Goal: Task Accomplishment & Management: Manage account settings

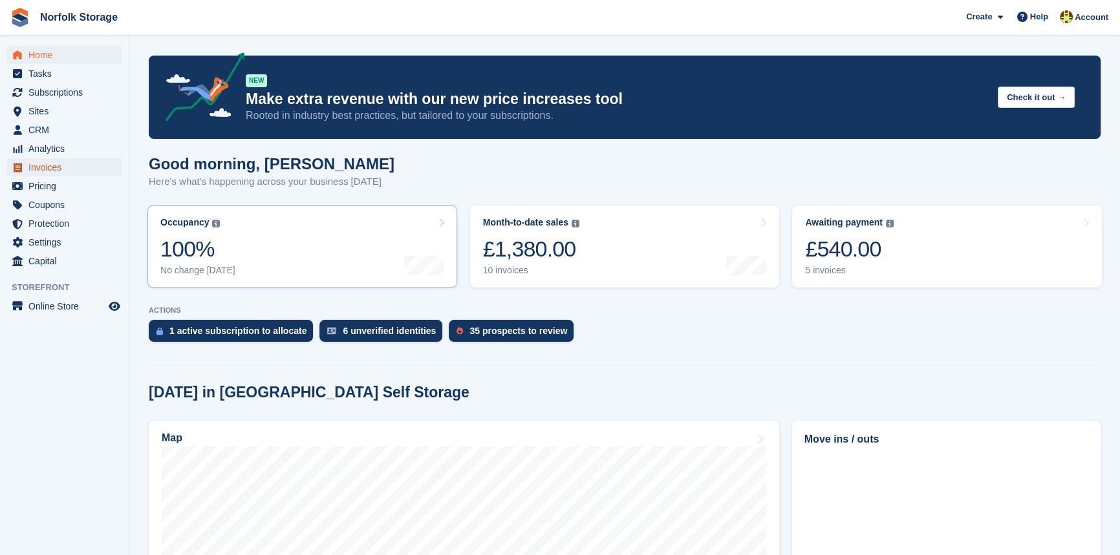
drag, startPoint x: 65, startPoint y: 166, endPoint x: 327, endPoint y: 215, distance: 267.0
click at [65, 167] on span "Invoices" at bounding box center [67, 167] width 78 height 18
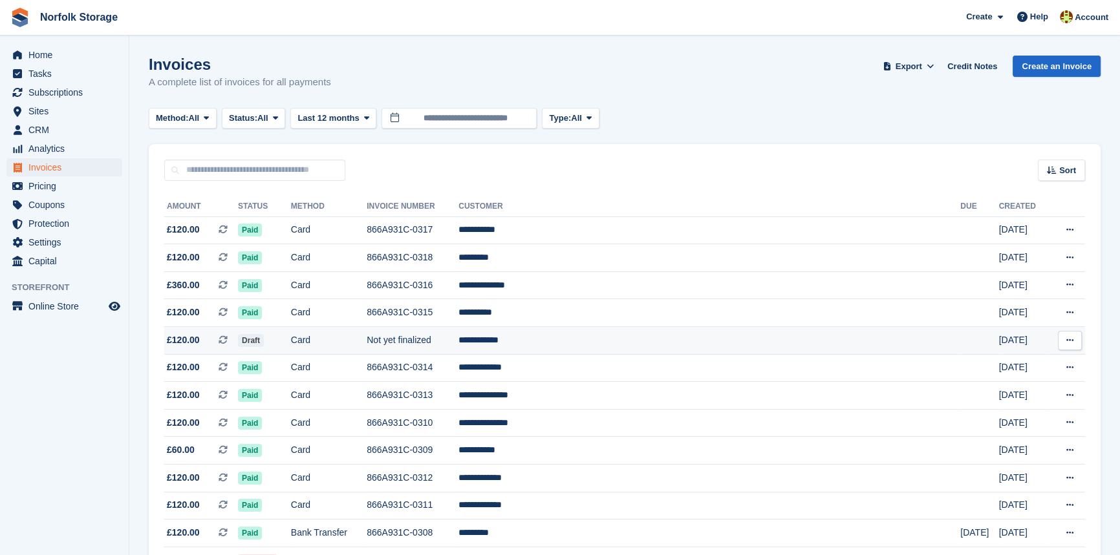
click at [264, 343] on span "Draft" at bounding box center [251, 340] width 26 height 13
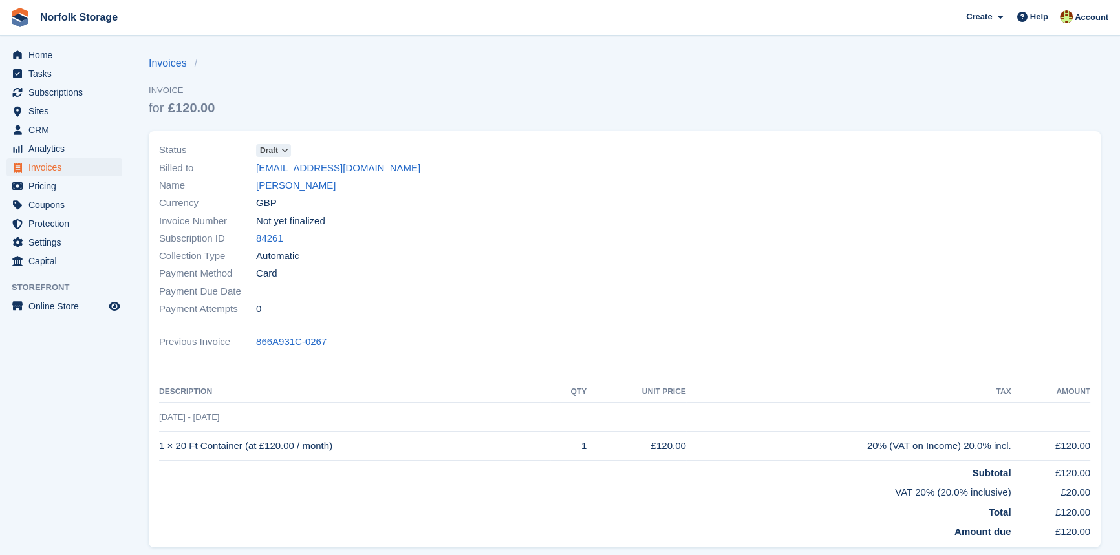
click at [266, 146] on span "Draft" at bounding box center [269, 151] width 18 height 12
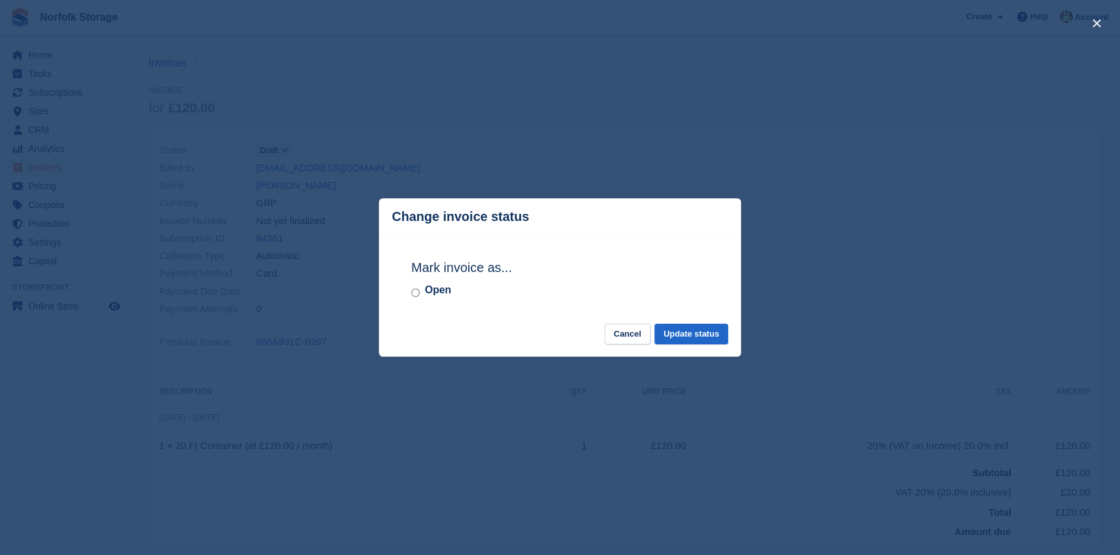
click at [414, 285] on div "Open" at bounding box center [559, 291] width 297 height 16
click at [710, 338] on button "Update status" at bounding box center [691, 334] width 74 height 21
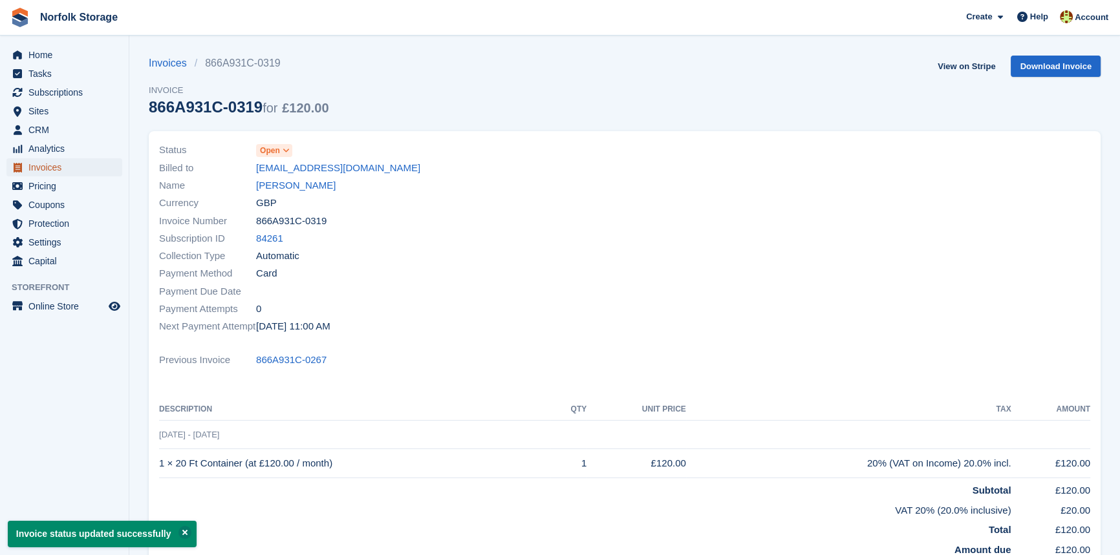
click at [56, 167] on span "Invoices" at bounding box center [67, 167] width 78 height 18
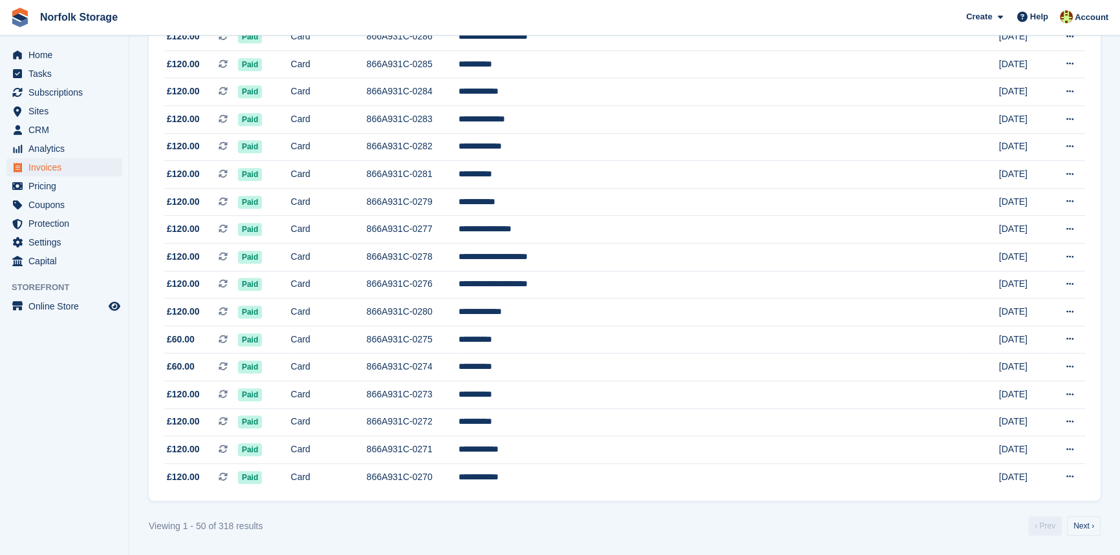
scroll to position [1123, 0]
click at [1090, 526] on link "Next ›" at bounding box center [1084, 526] width 34 height 19
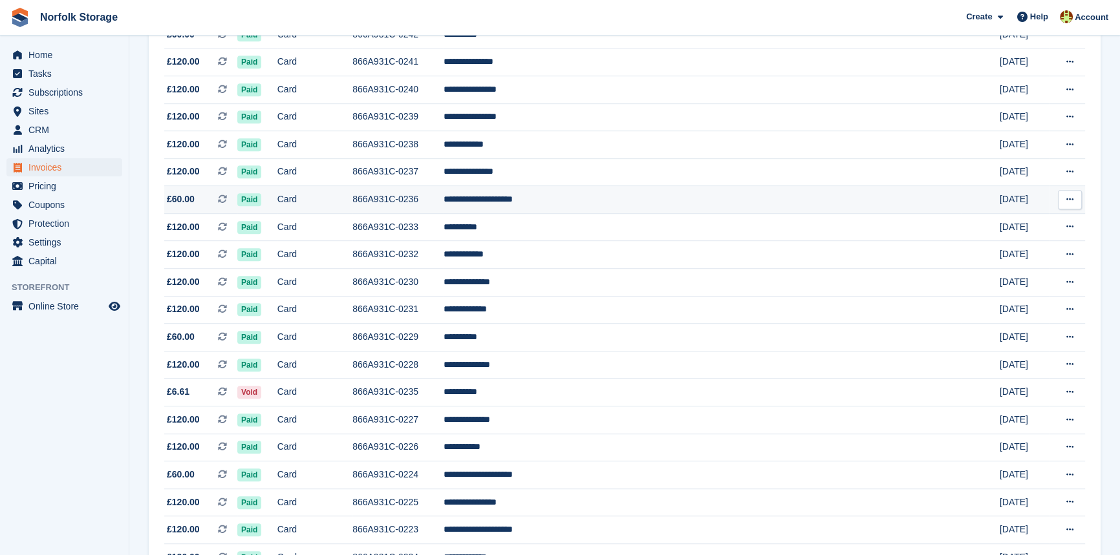
scroll to position [769, 0]
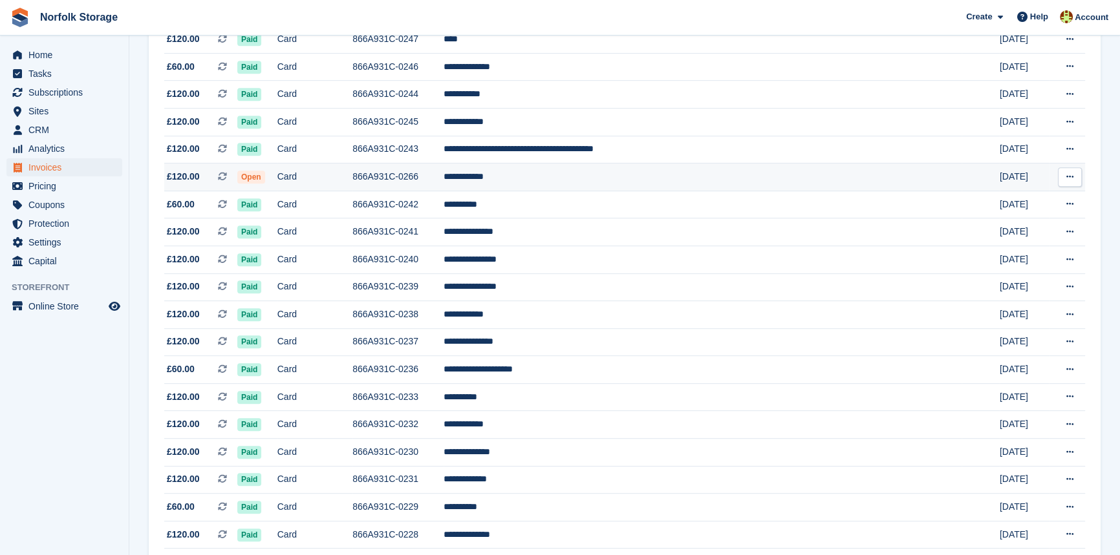
click at [444, 188] on td "866A931C-0266" at bounding box center [397, 178] width 91 height 28
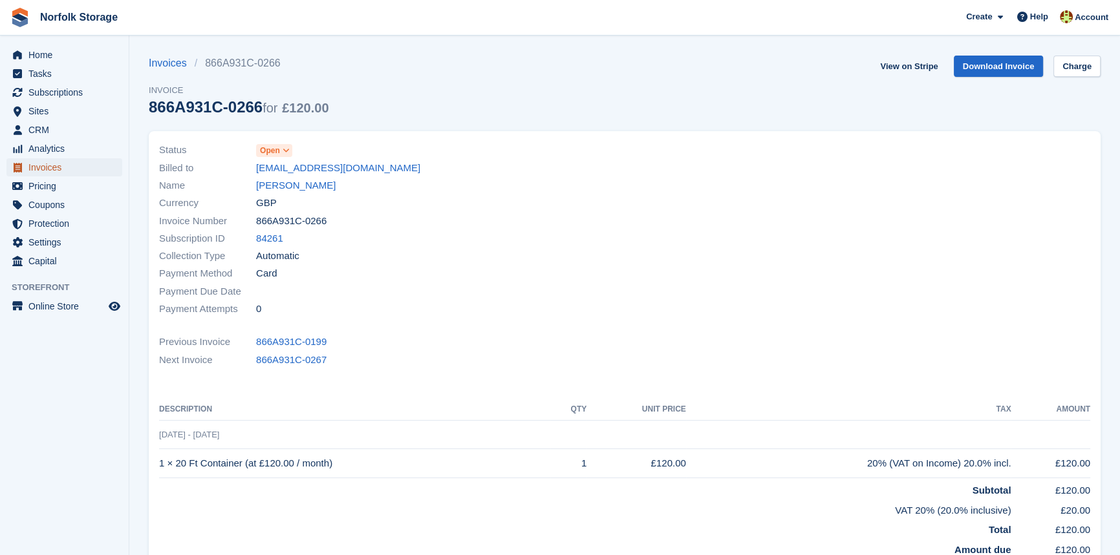
click at [52, 167] on span "Invoices" at bounding box center [67, 167] width 78 height 18
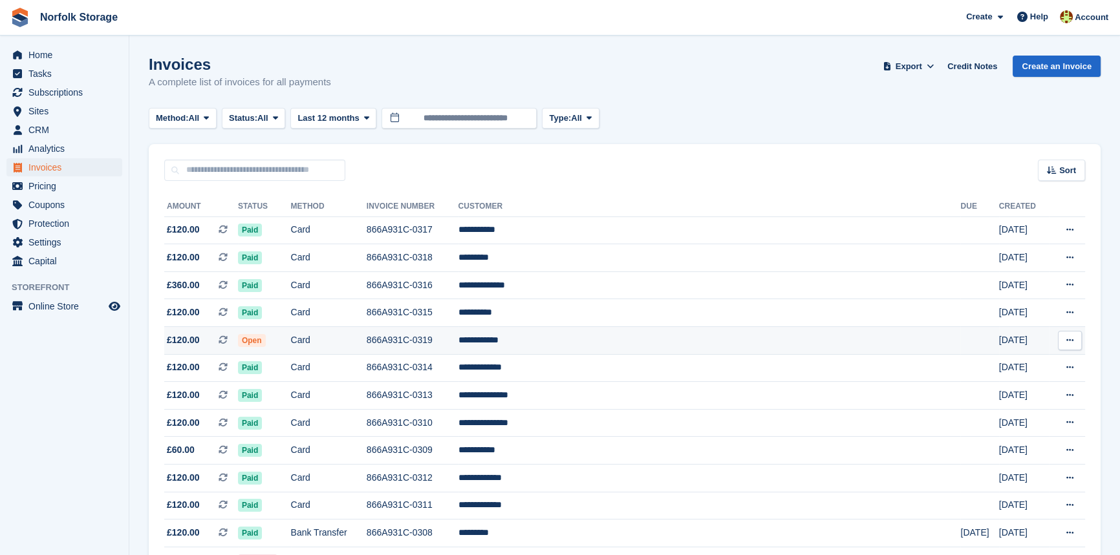
click at [367, 336] on td "Card" at bounding box center [329, 341] width 76 height 28
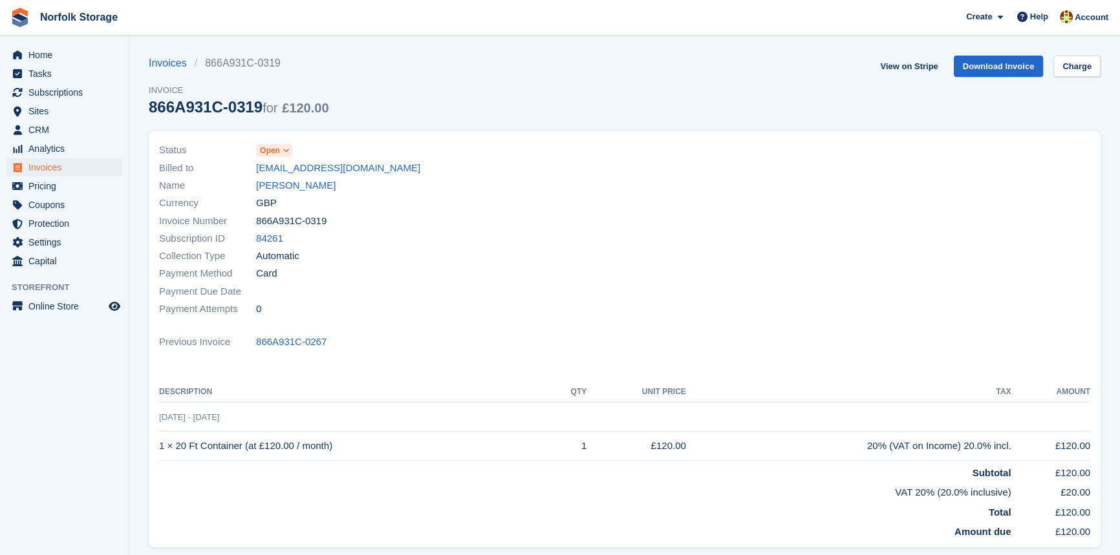
click at [279, 153] on span "Open" at bounding box center [274, 150] width 36 height 13
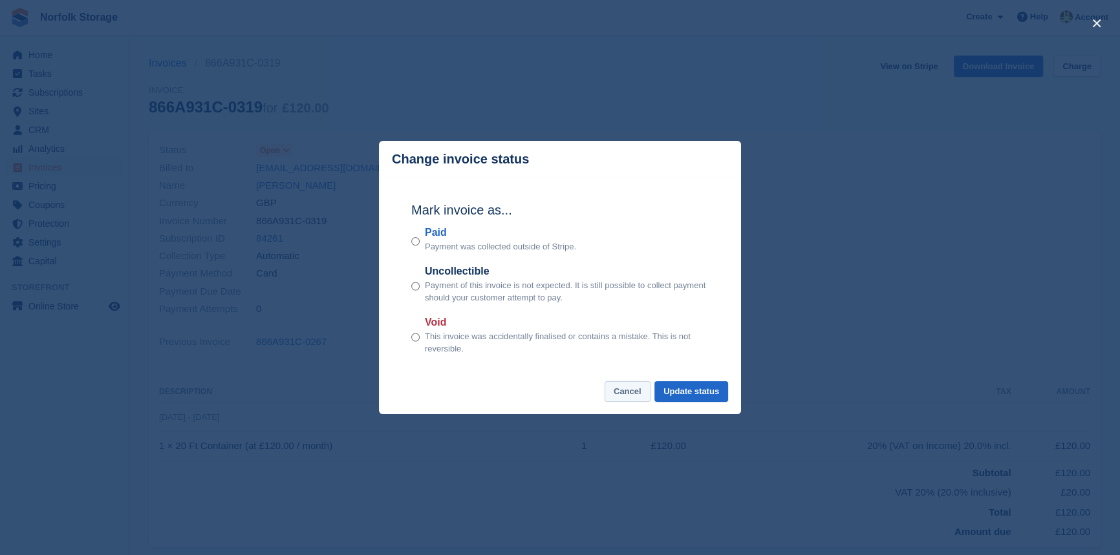
click at [649, 398] on button "Cancel" at bounding box center [628, 391] width 46 height 21
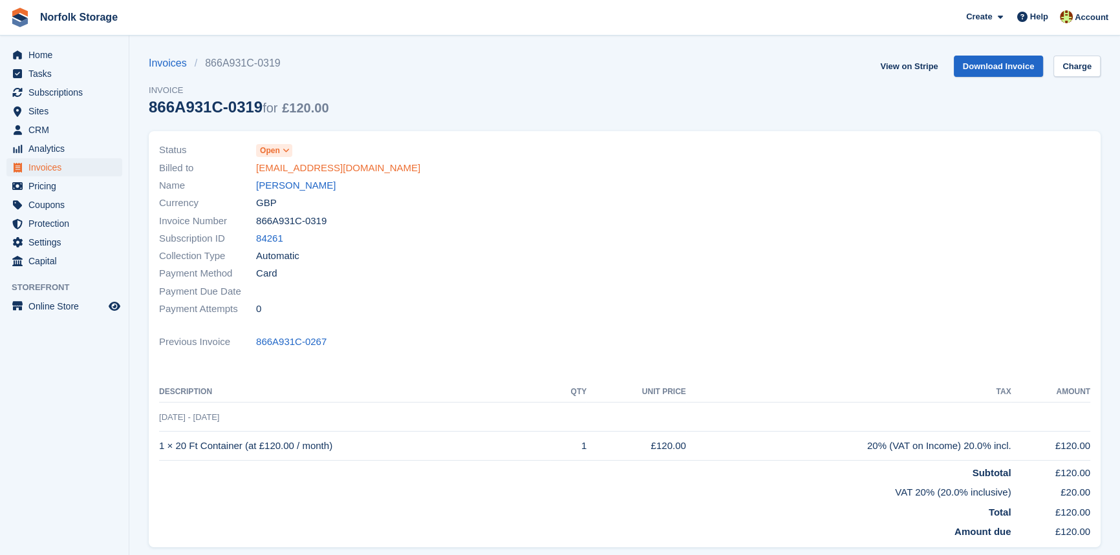
click at [328, 168] on link "[EMAIL_ADDRESS][DOMAIN_NAME]" at bounding box center [338, 168] width 164 height 15
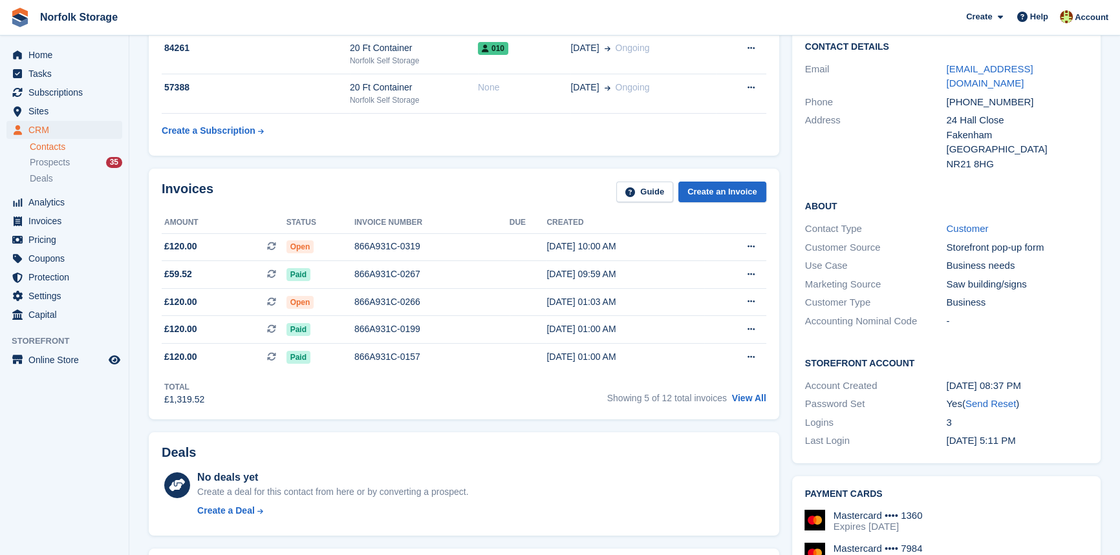
scroll to position [117, 0]
click at [747, 302] on icon at bounding box center [750, 301] width 7 height 8
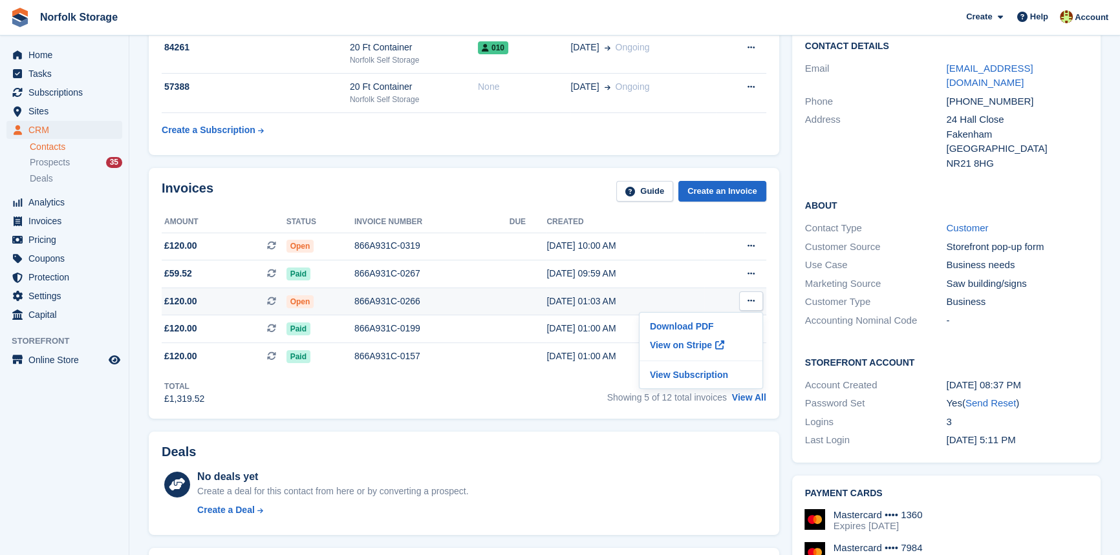
click at [470, 301] on div "866A931C-0266" at bounding box center [431, 302] width 155 height 14
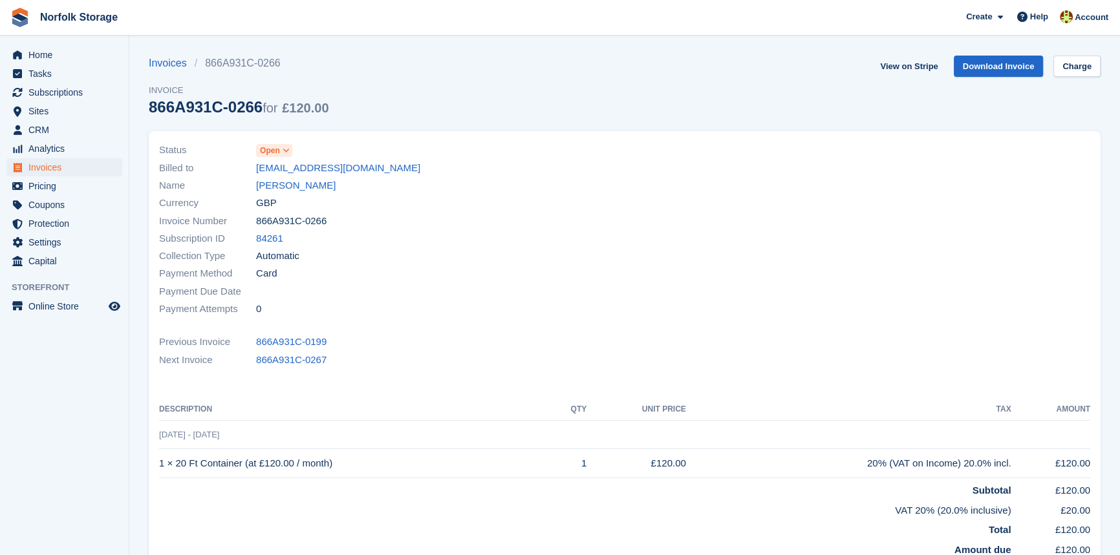
click at [272, 145] on span "Open" at bounding box center [270, 151] width 20 height 12
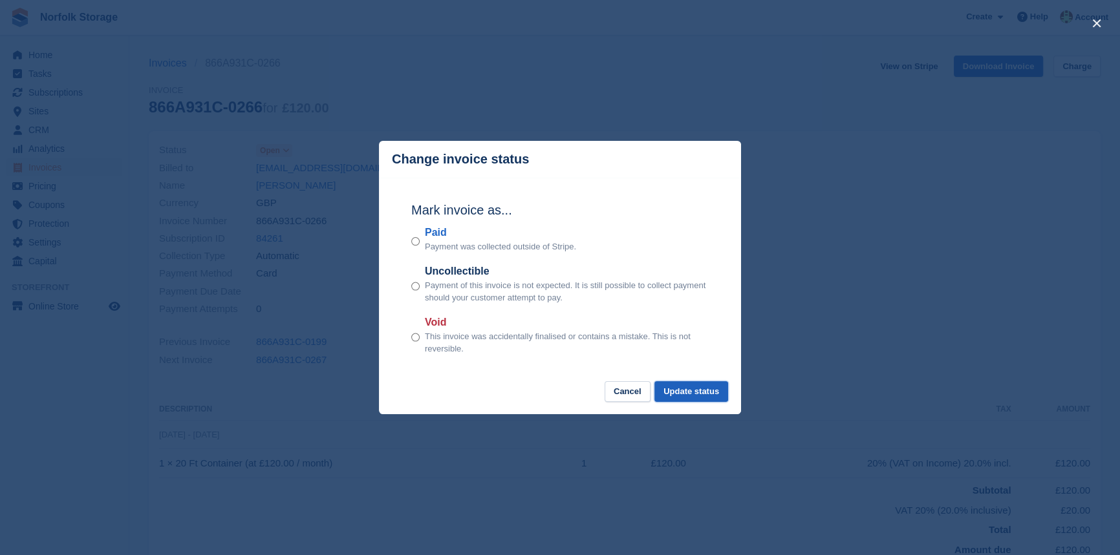
click at [712, 395] on button "Update status" at bounding box center [691, 391] width 74 height 21
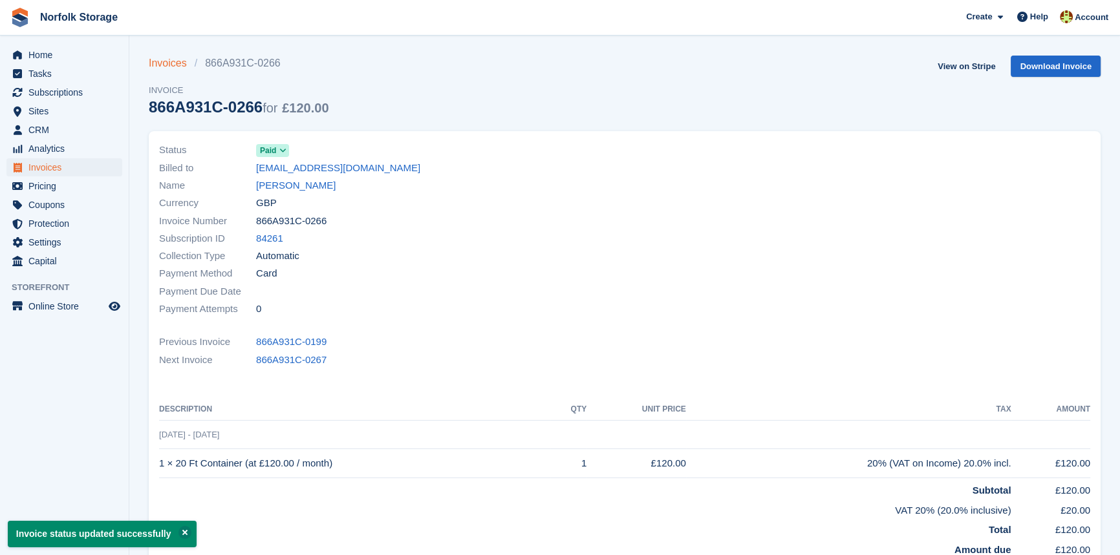
click at [171, 61] on link "Invoices" at bounding box center [172, 64] width 46 height 16
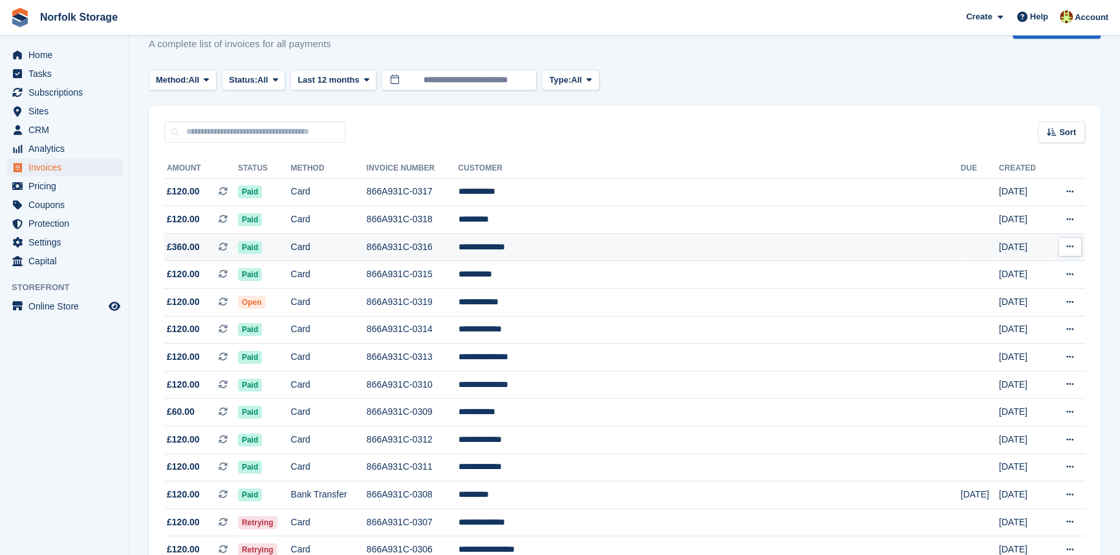
scroll to position [58, 0]
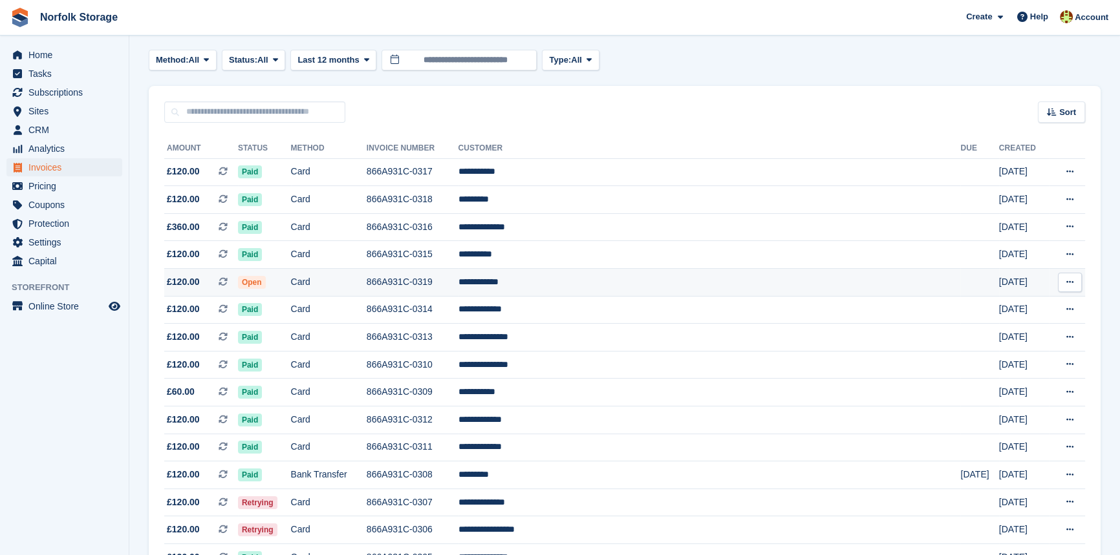
click at [572, 283] on td "**********" at bounding box center [709, 283] width 502 height 28
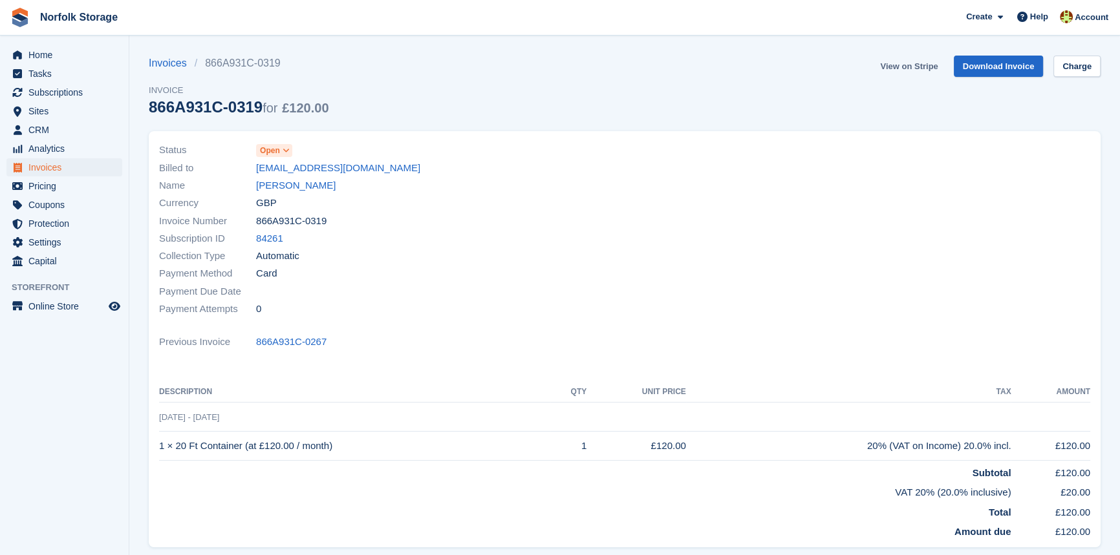
click at [931, 66] on link "View on Stripe" at bounding box center [909, 66] width 68 height 21
click at [1007, 67] on link "Download Invoice" at bounding box center [999, 66] width 90 height 21
click at [61, 169] on span "Invoices" at bounding box center [67, 167] width 78 height 18
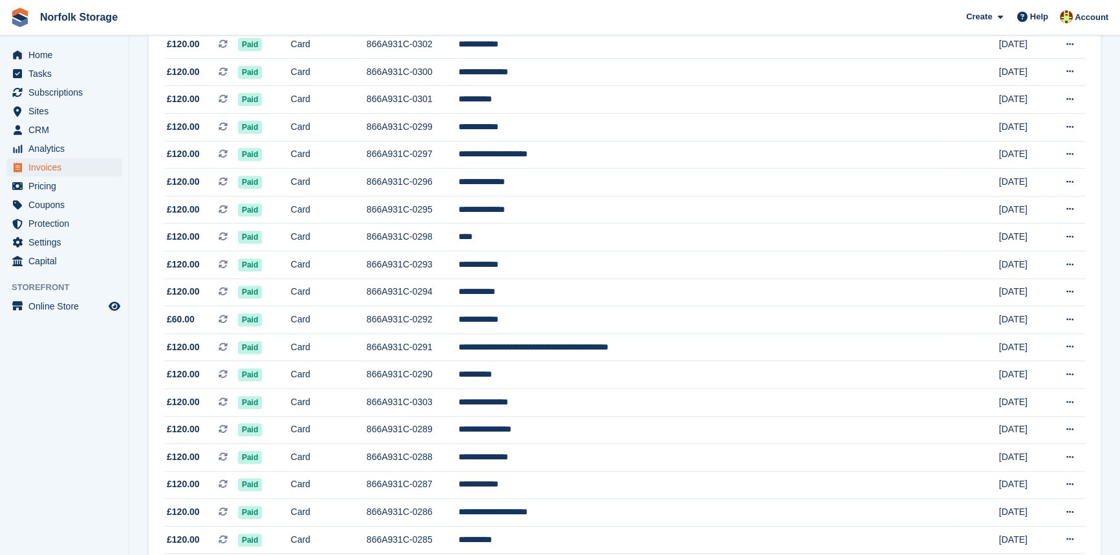
scroll to position [417, 0]
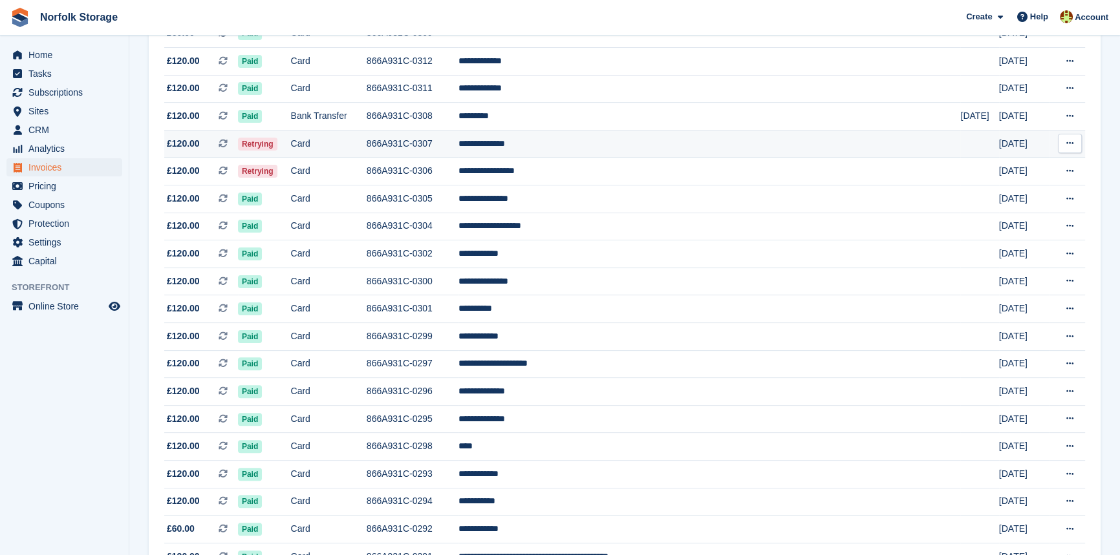
click at [601, 145] on td "**********" at bounding box center [709, 144] width 502 height 28
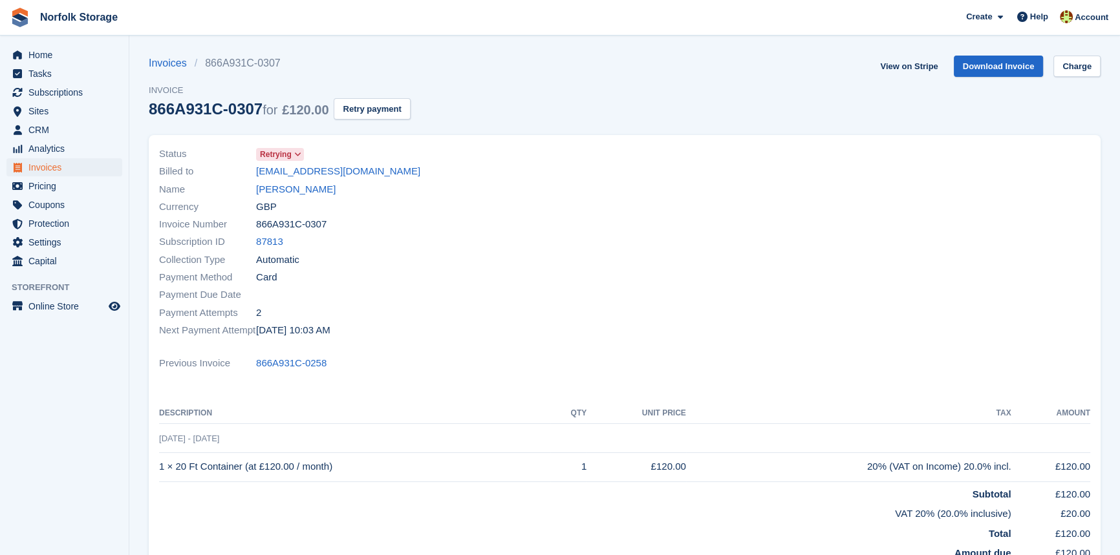
drag, startPoint x: 271, startPoint y: 190, endPoint x: 380, endPoint y: 214, distance: 111.9
click at [271, 190] on link "[PERSON_NAME]" at bounding box center [296, 189] width 80 height 15
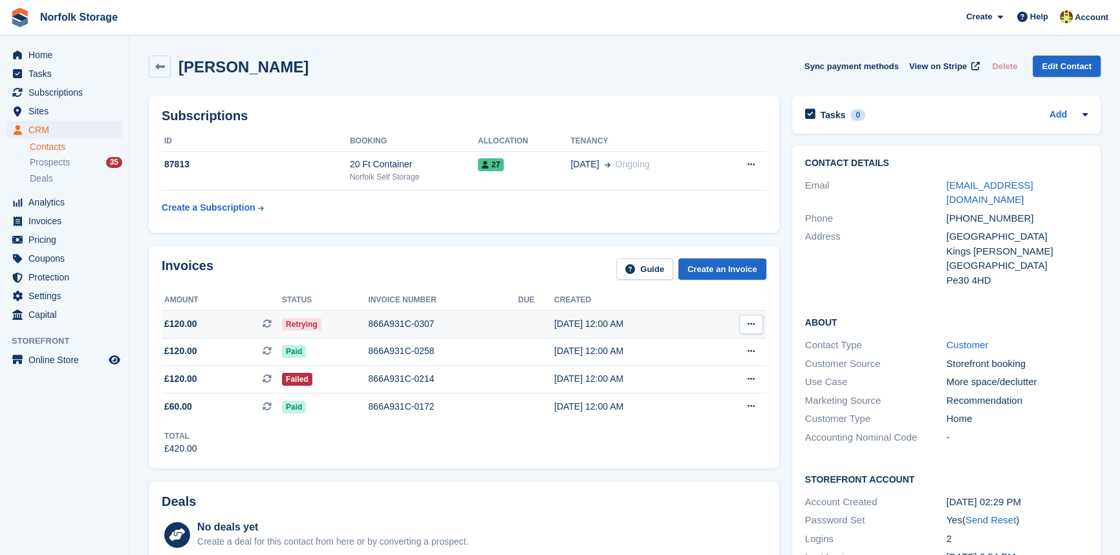
click at [748, 321] on icon at bounding box center [750, 324] width 7 height 8
click at [704, 347] on p "Download PDF" at bounding box center [701, 349] width 113 height 17
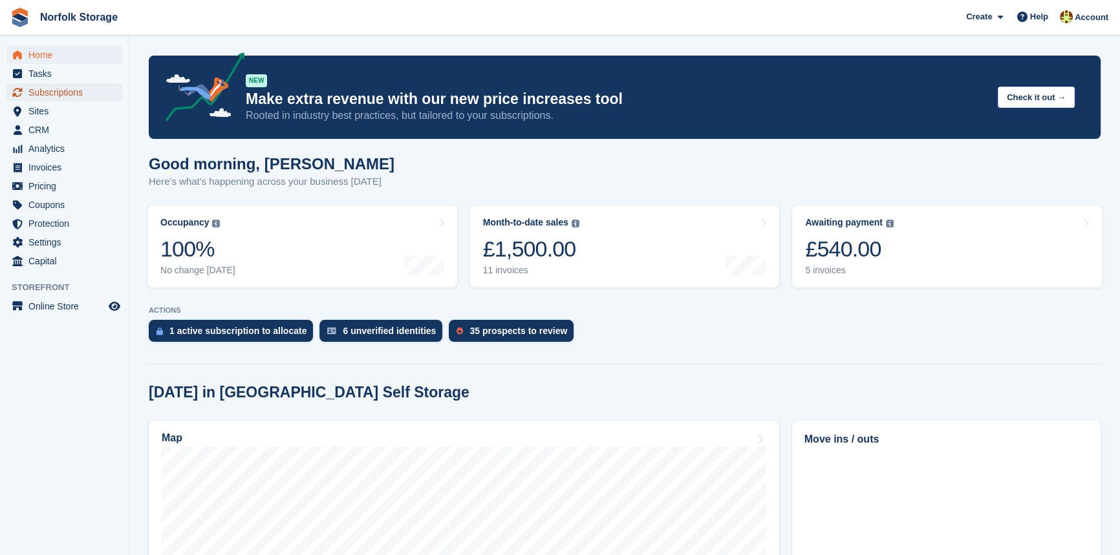
click at [56, 93] on span "Subscriptions" at bounding box center [67, 92] width 78 height 18
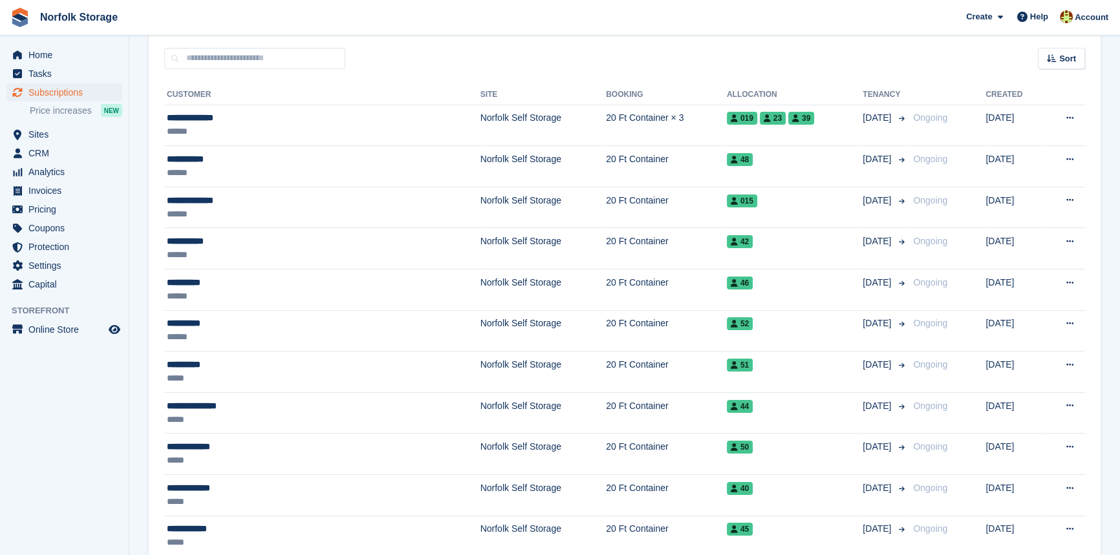
scroll to position [117, 0]
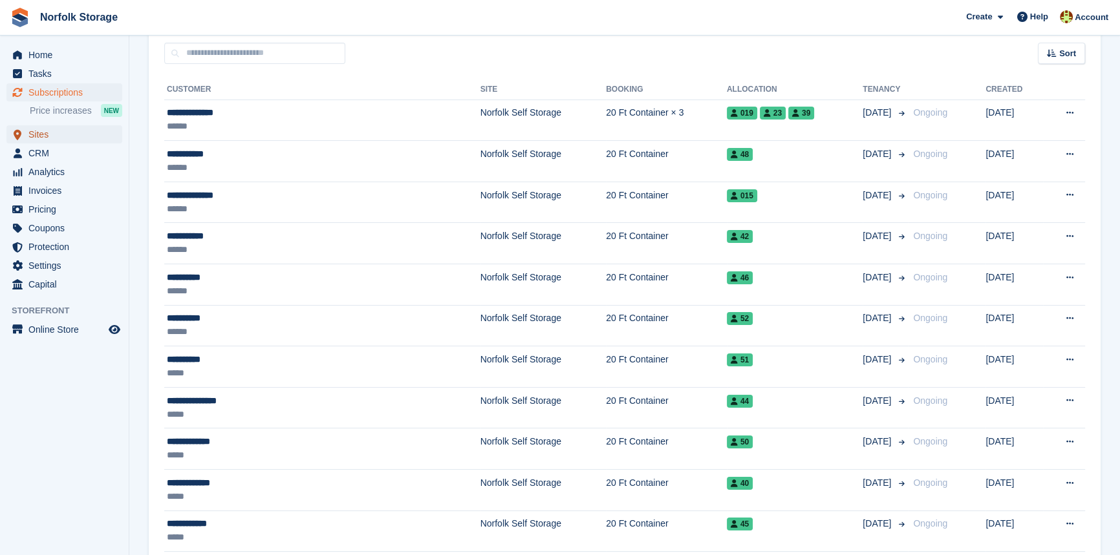
click at [53, 134] on span "Sites" at bounding box center [67, 134] width 78 height 18
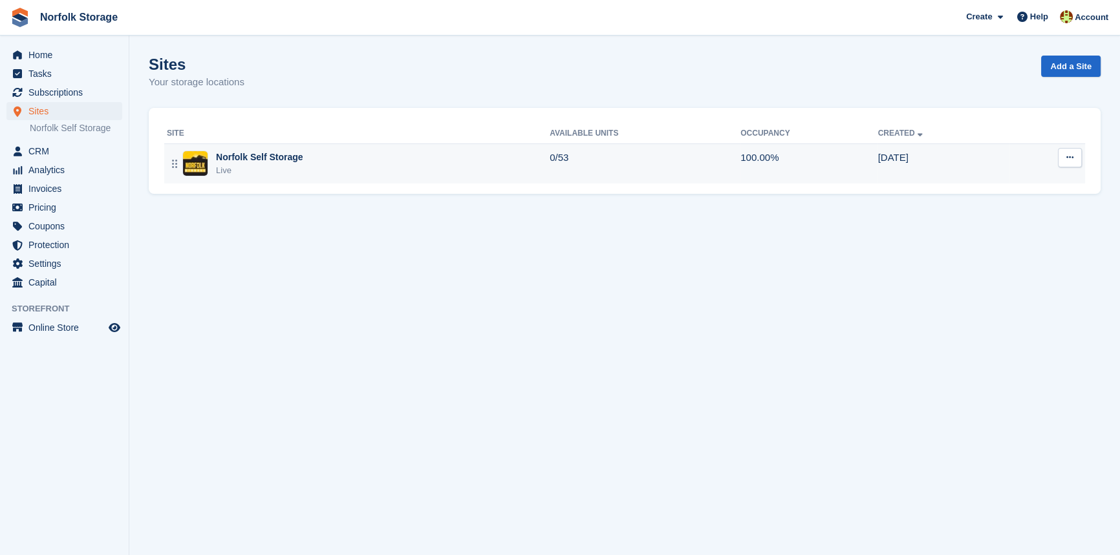
click at [277, 155] on div "Norfolk Self Storage" at bounding box center [259, 158] width 87 height 14
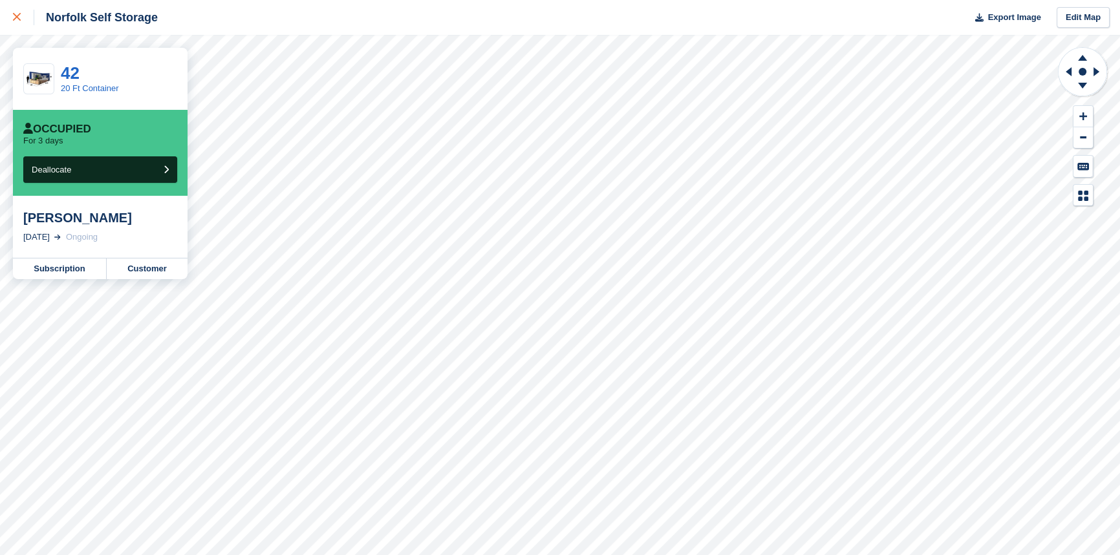
drag, startPoint x: 20, startPoint y: 19, endPoint x: 29, endPoint y: 22, distance: 9.6
click at [20, 19] on icon at bounding box center [17, 17] width 8 height 8
click at [140, 270] on link "Customer" at bounding box center [147, 269] width 81 height 21
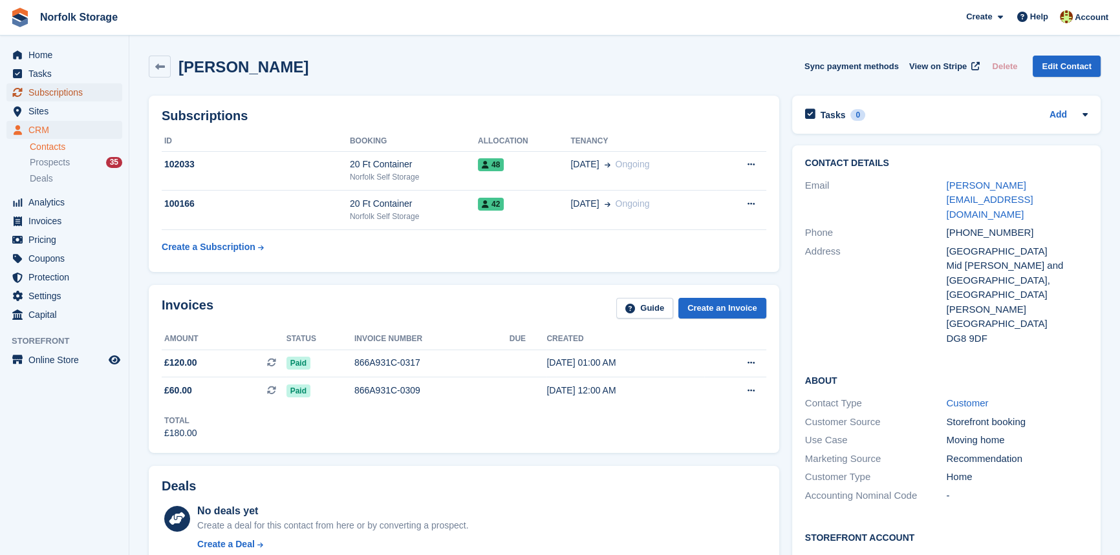
click at [57, 84] on span "Subscriptions" at bounding box center [67, 92] width 78 height 18
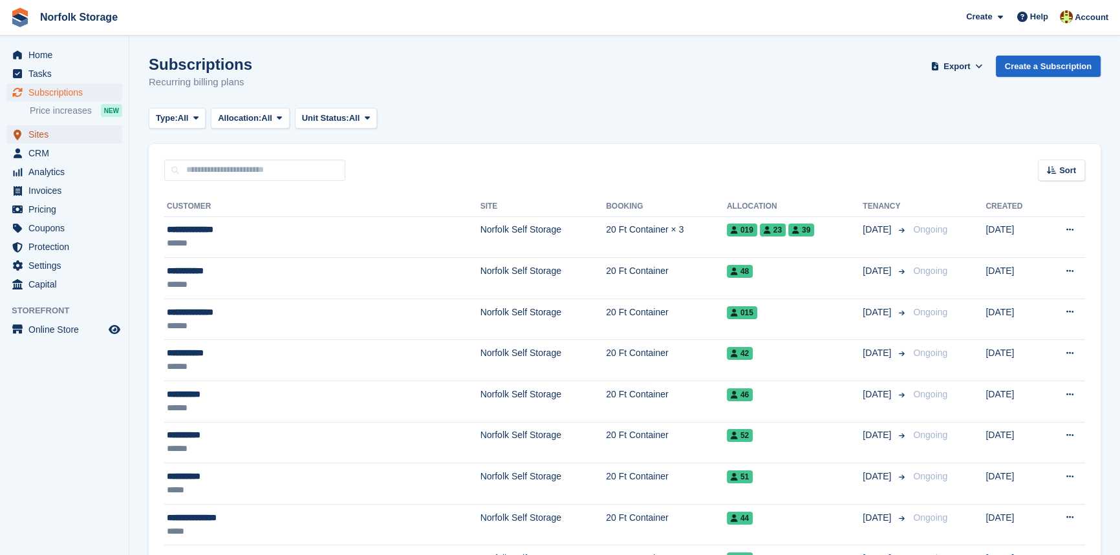
click at [45, 133] on span "Sites" at bounding box center [67, 134] width 78 height 18
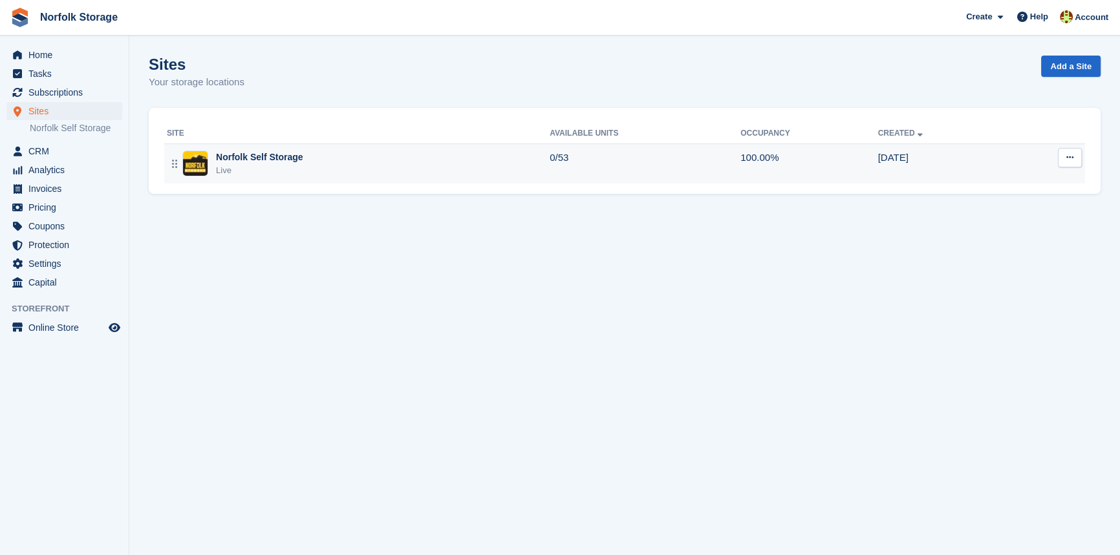
click at [627, 173] on td "0/53" at bounding box center [645, 164] width 191 height 40
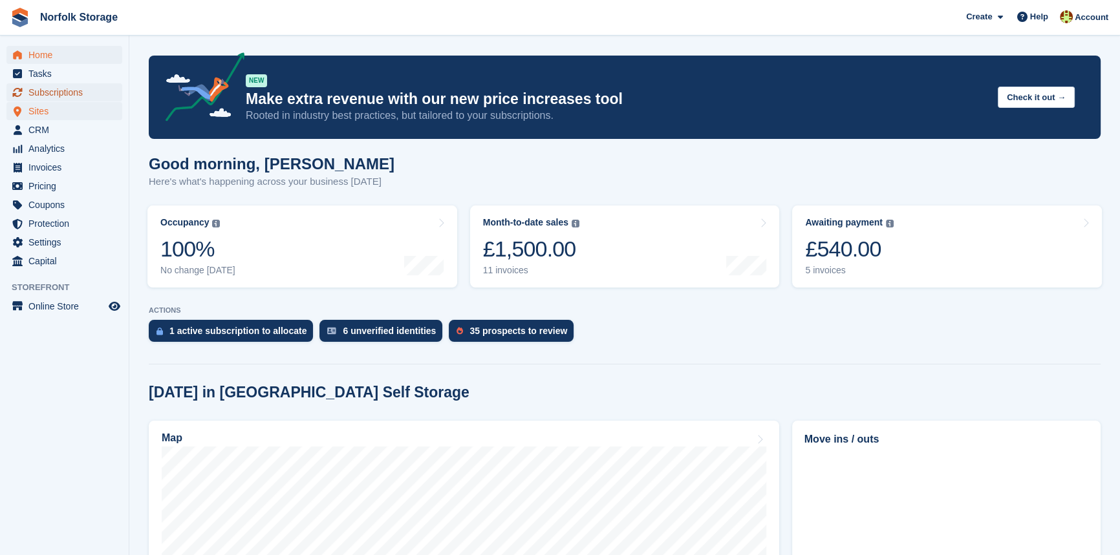
drag, startPoint x: 50, startPoint y: 97, endPoint x: 86, endPoint y: 103, distance: 36.1
click at [50, 97] on span "Subscriptions" at bounding box center [67, 92] width 78 height 18
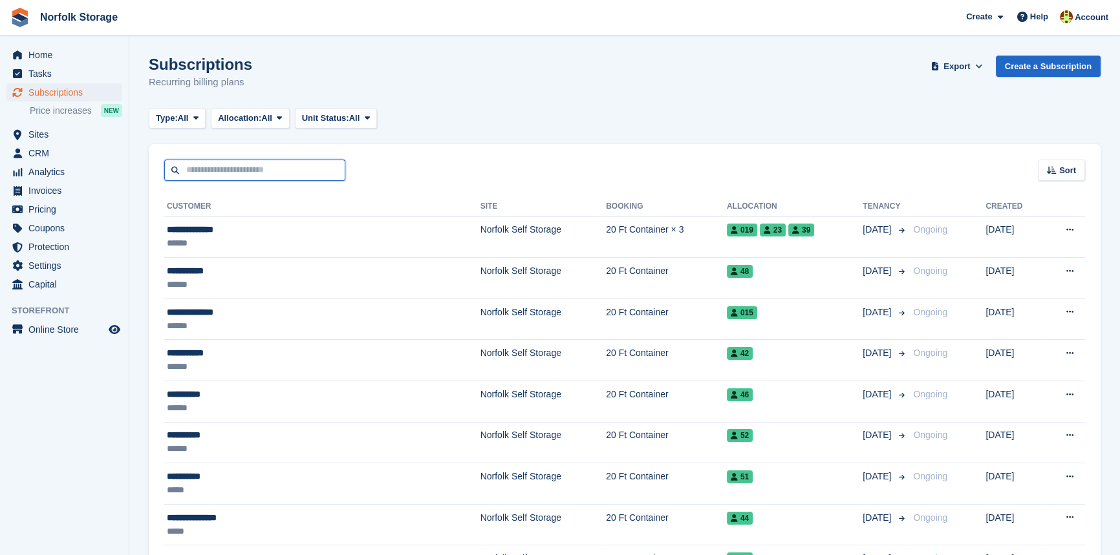
click at [239, 172] on input "text" at bounding box center [254, 170] width 181 height 21
type input "*****"
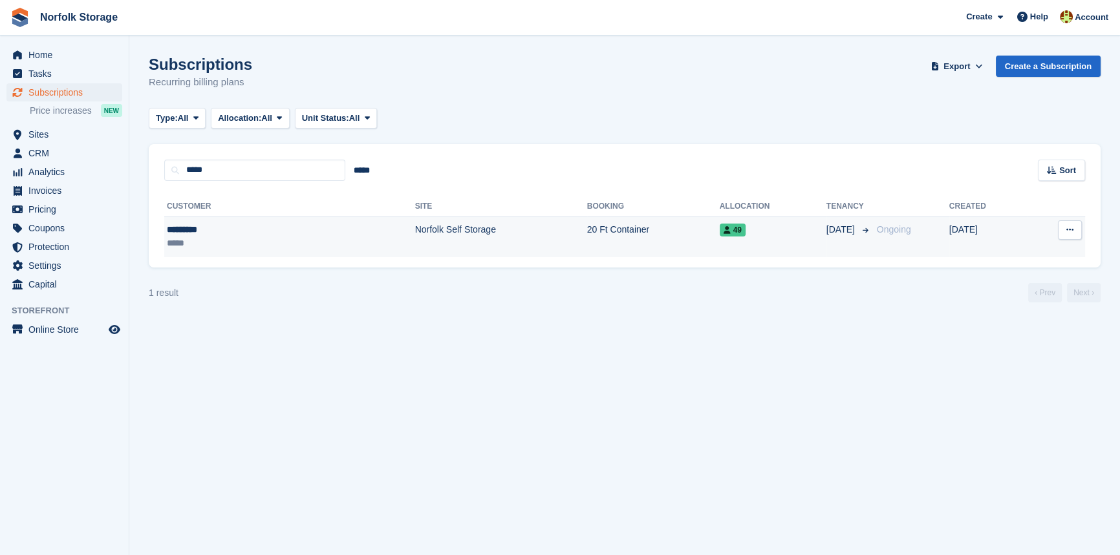
click at [415, 234] on td "Norfolk Self Storage" at bounding box center [501, 237] width 172 height 41
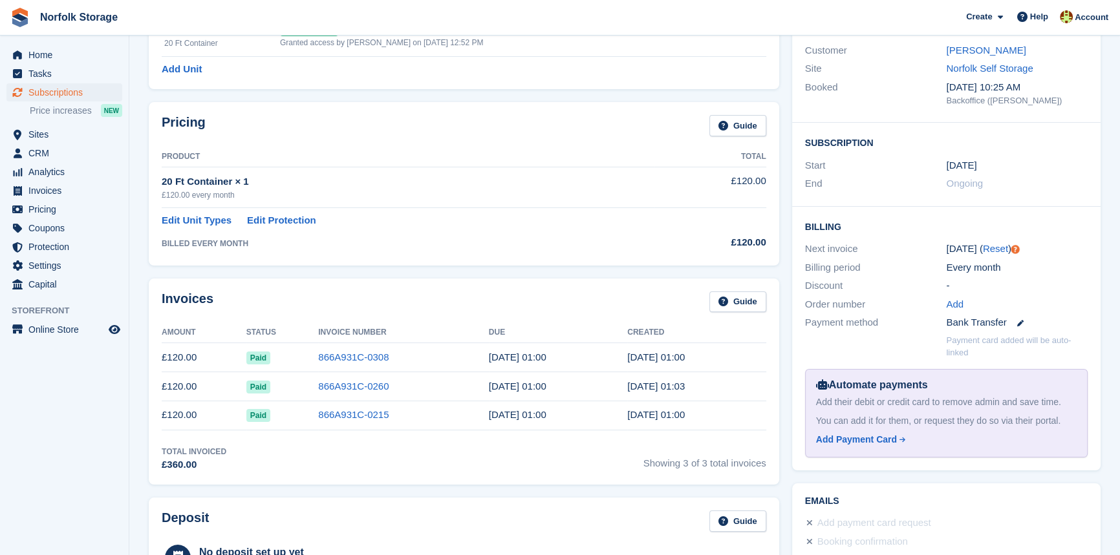
scroll to position [117, 0]
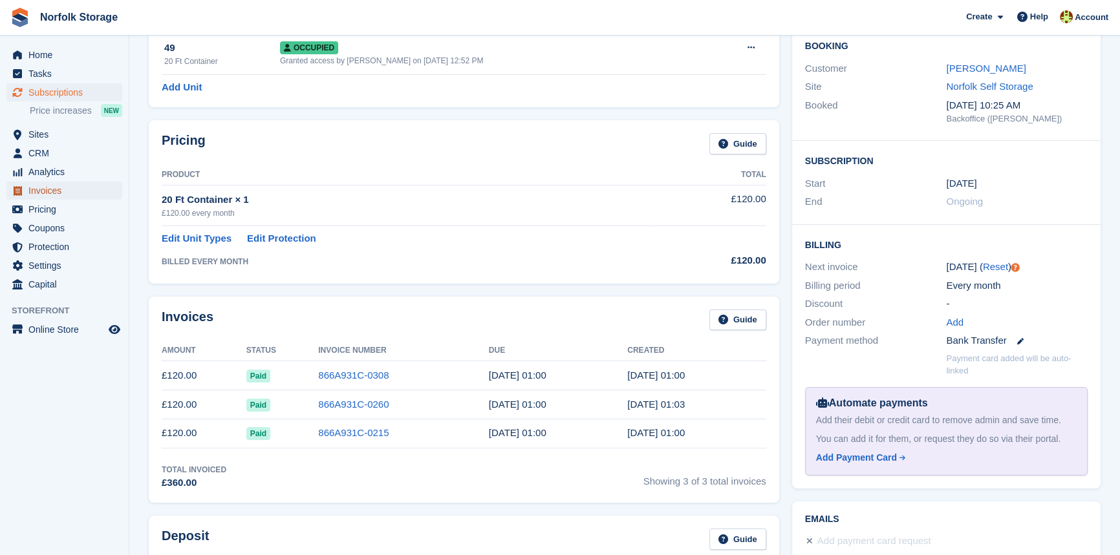
click at [40, 197] on span "Invoices" at bounding box center [67, 191] width 78 height 18
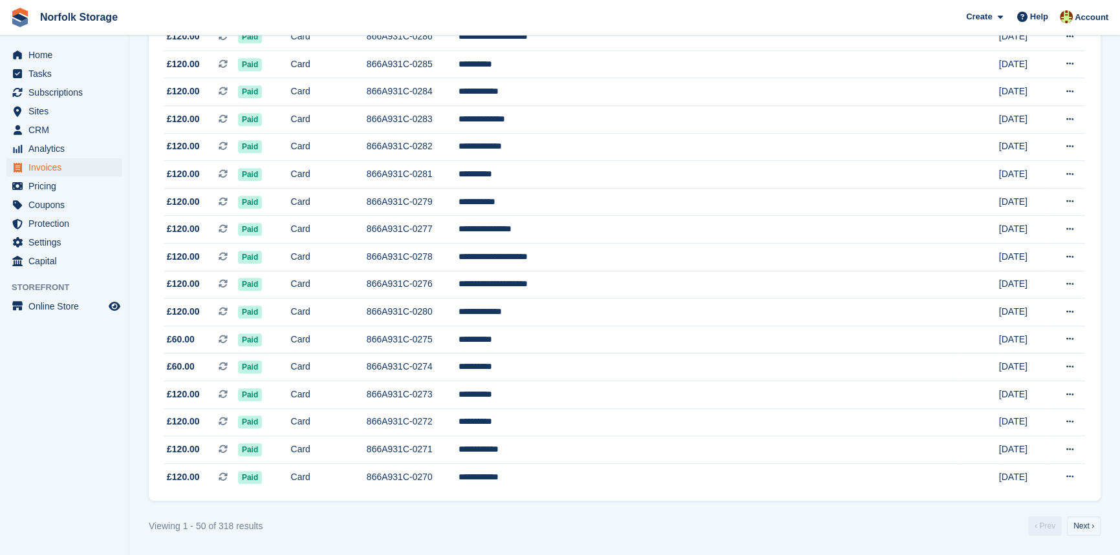
scroll to position [1123, 0]
click at [1084, 535] on link "Next ›" at bounding box center [1084, 526] width 34 height 19
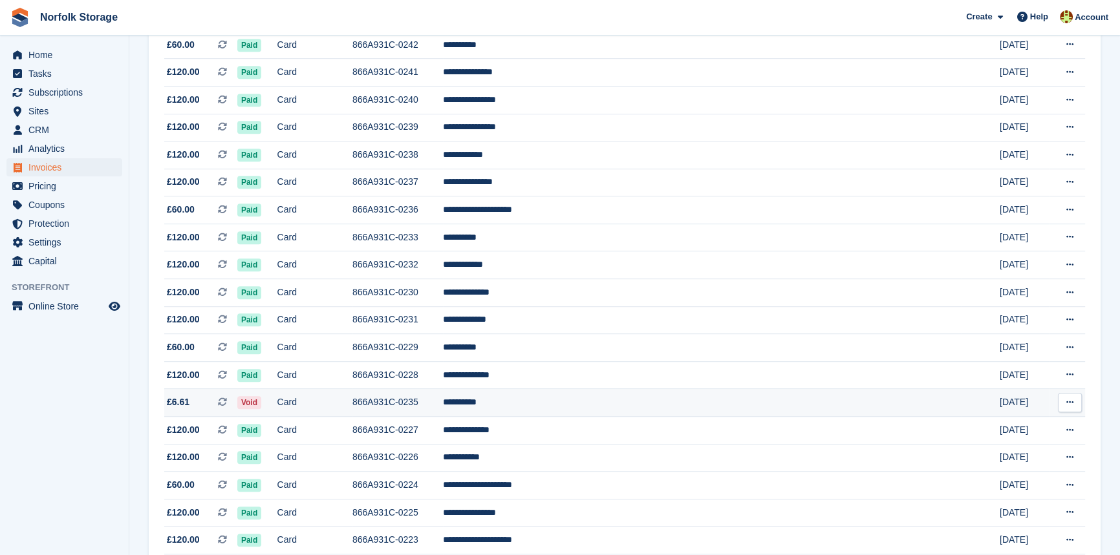
scroll to position [1123, 0]
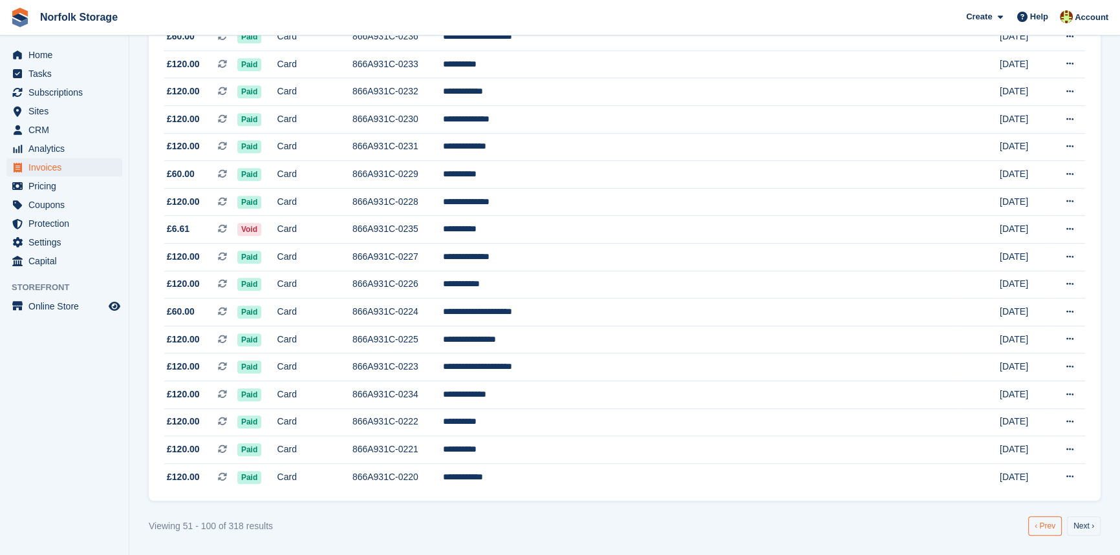
click at [1054, 528] on link "‹ Prev" at bounding box center [1045, 526] width 34 height 19
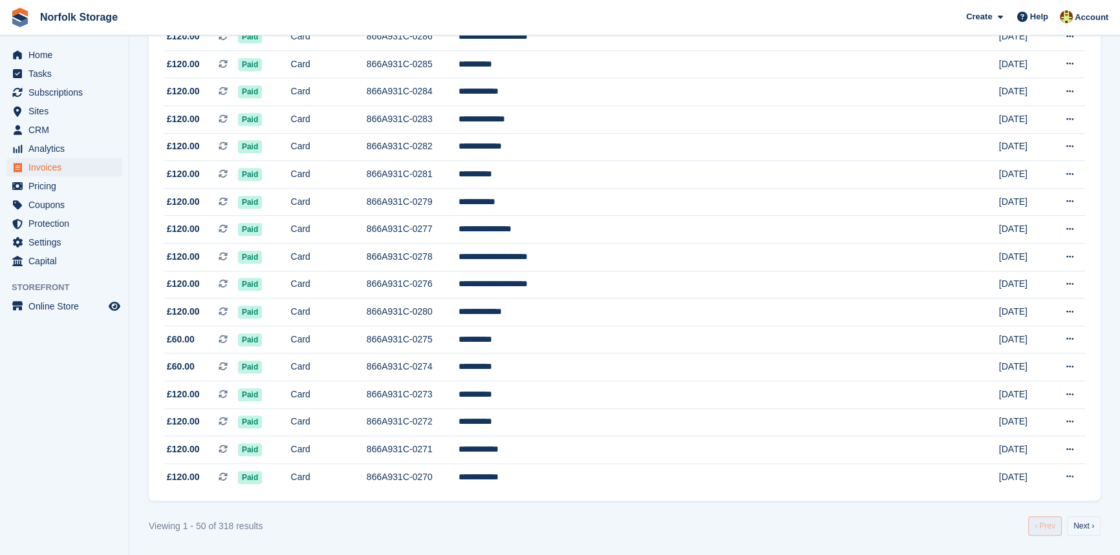
click at [1048, 525] on link "‹ Prev" at bounding box center [1045, 526] width 34 height 19
click at [1050, 526] on link "‹ Prev" at bounding box center [1045, 526] width 34 height 19
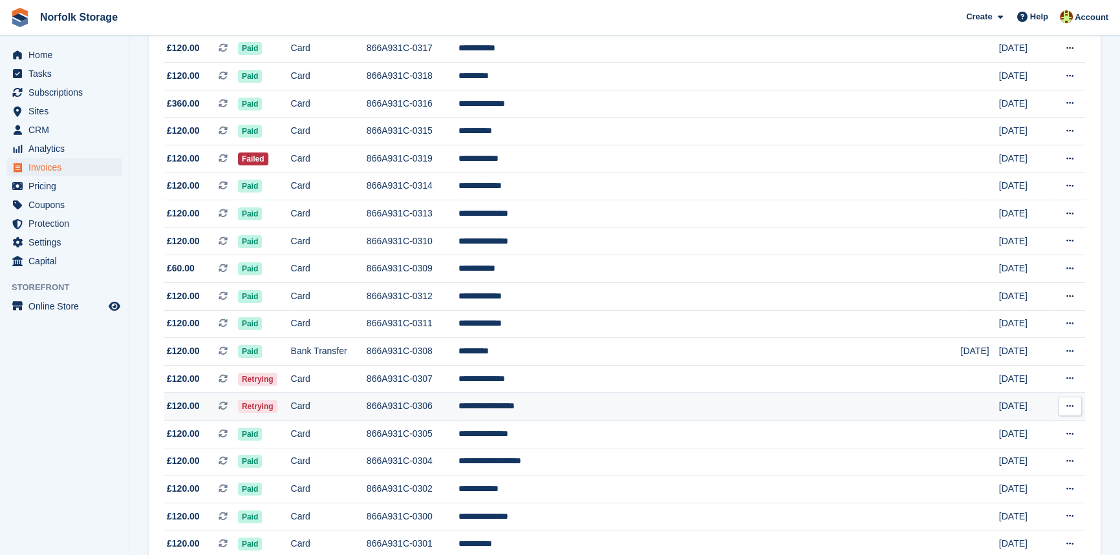
scroll to position [123, 0]
